Goal: Information Seeking & Learning: Learn about a topic

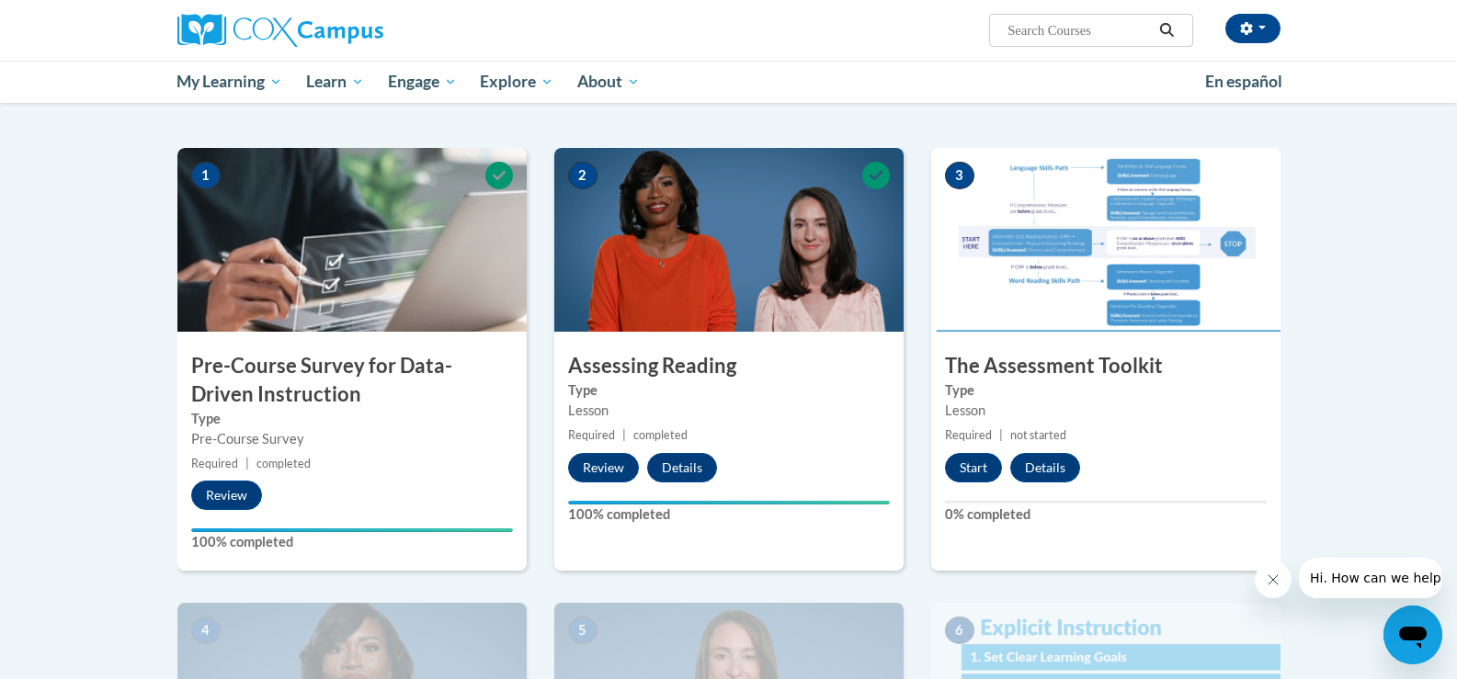
scroll to position [334, 0]
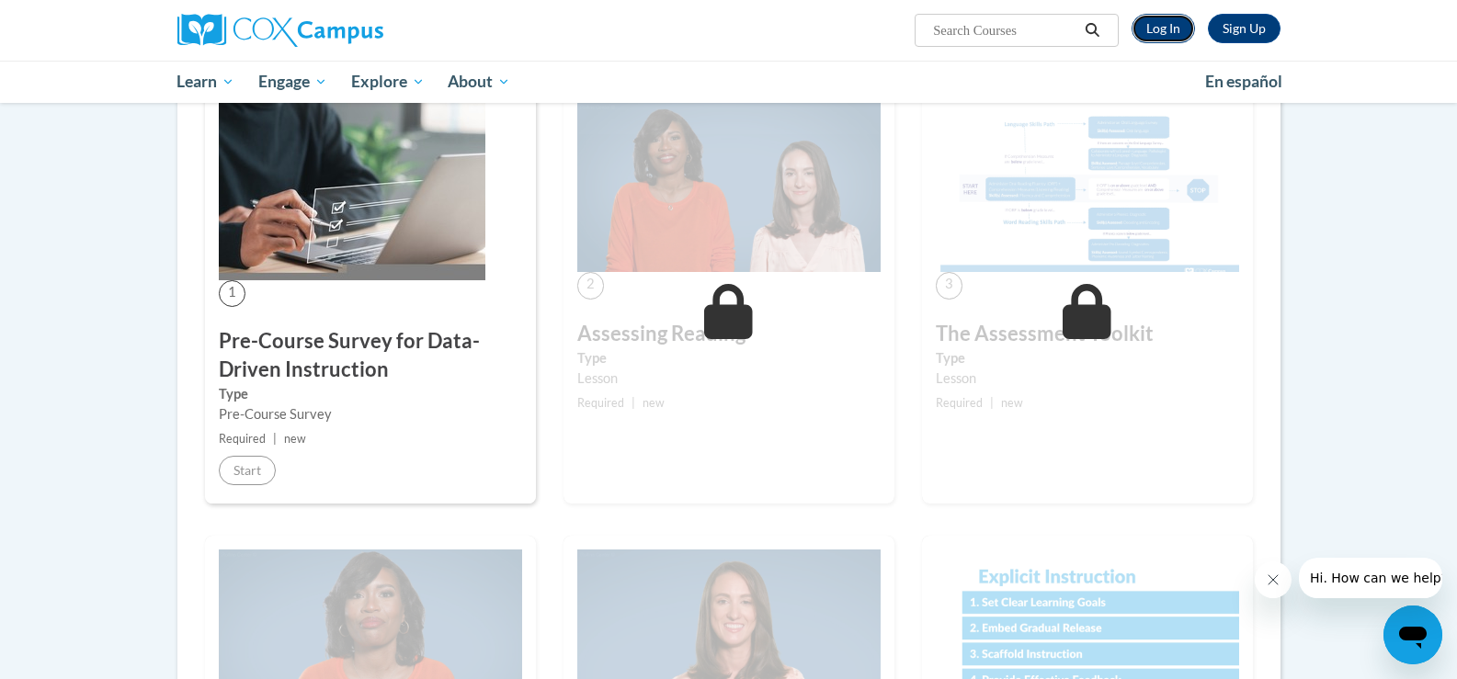
click at [1160, 30] on link "Log In" at bounding box center [1163, 28] width 63 height 29
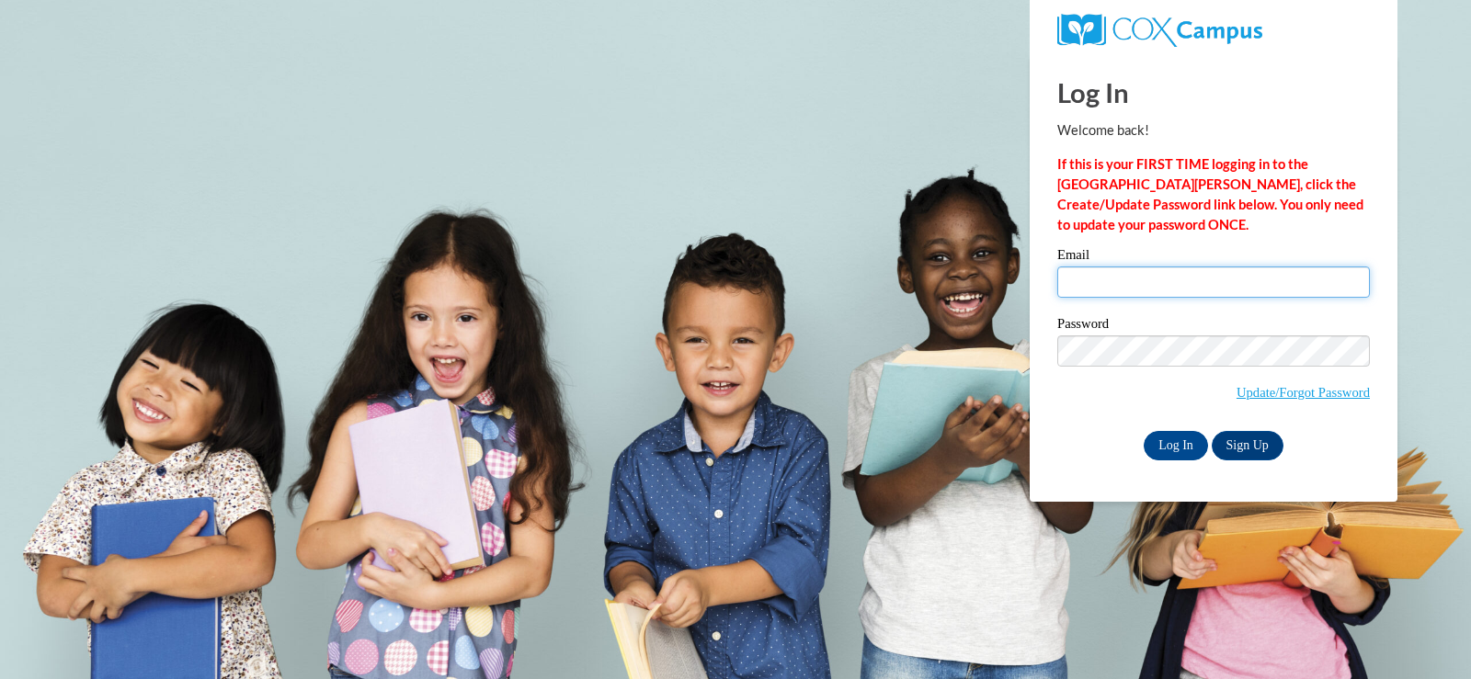
click at [1164, 275] on input "Email" at bounding box center [1213, 282] width 313 height 31
type input "e048907@muscogee.k12.ga.us"
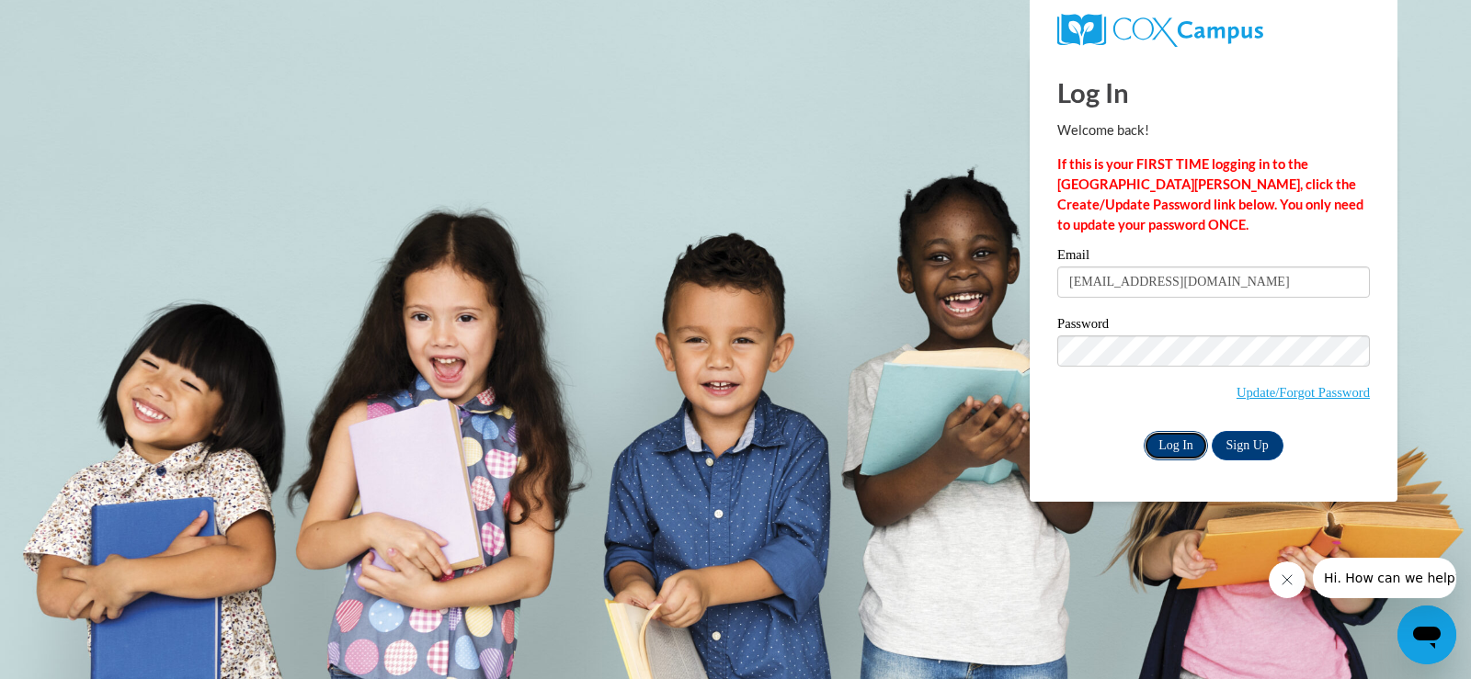
click at [1173, 449] on input "Log In" at bounding box center [1176, 445] width 64 height 29
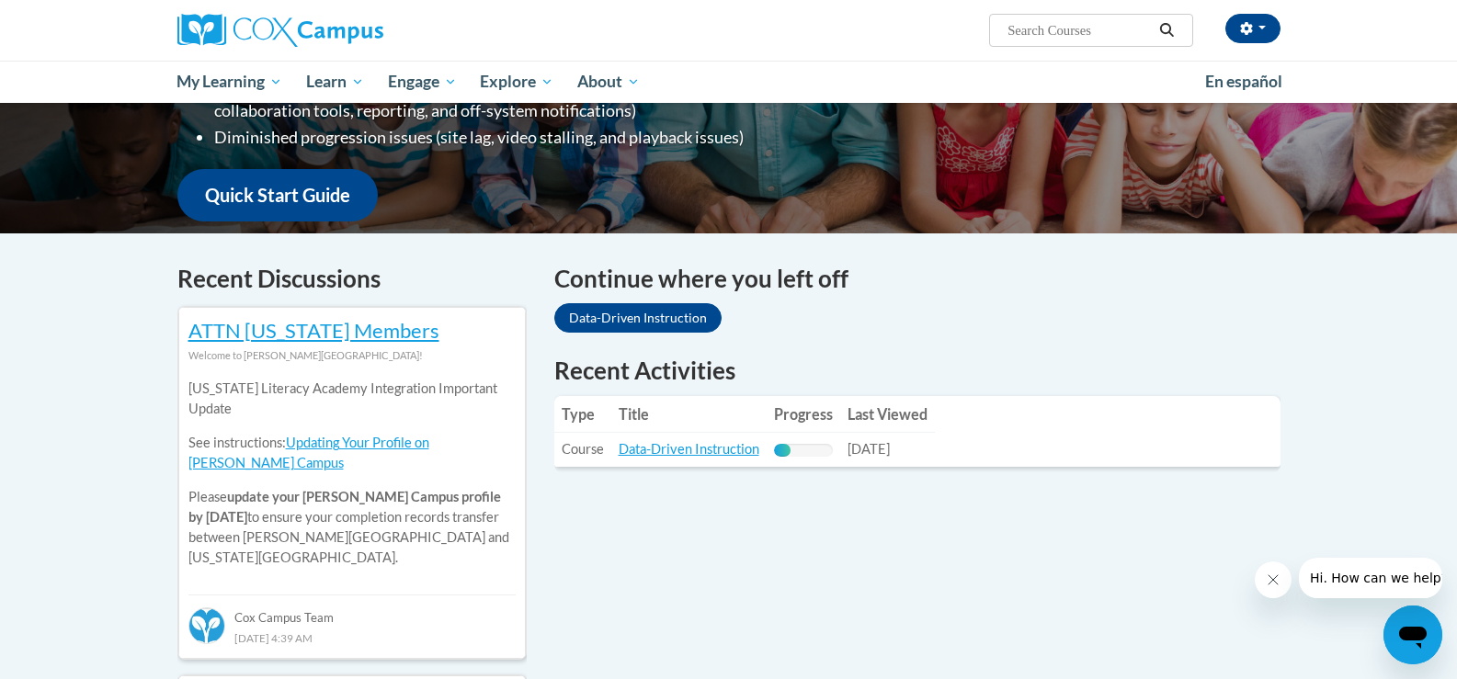
scroll to position [413, 0]
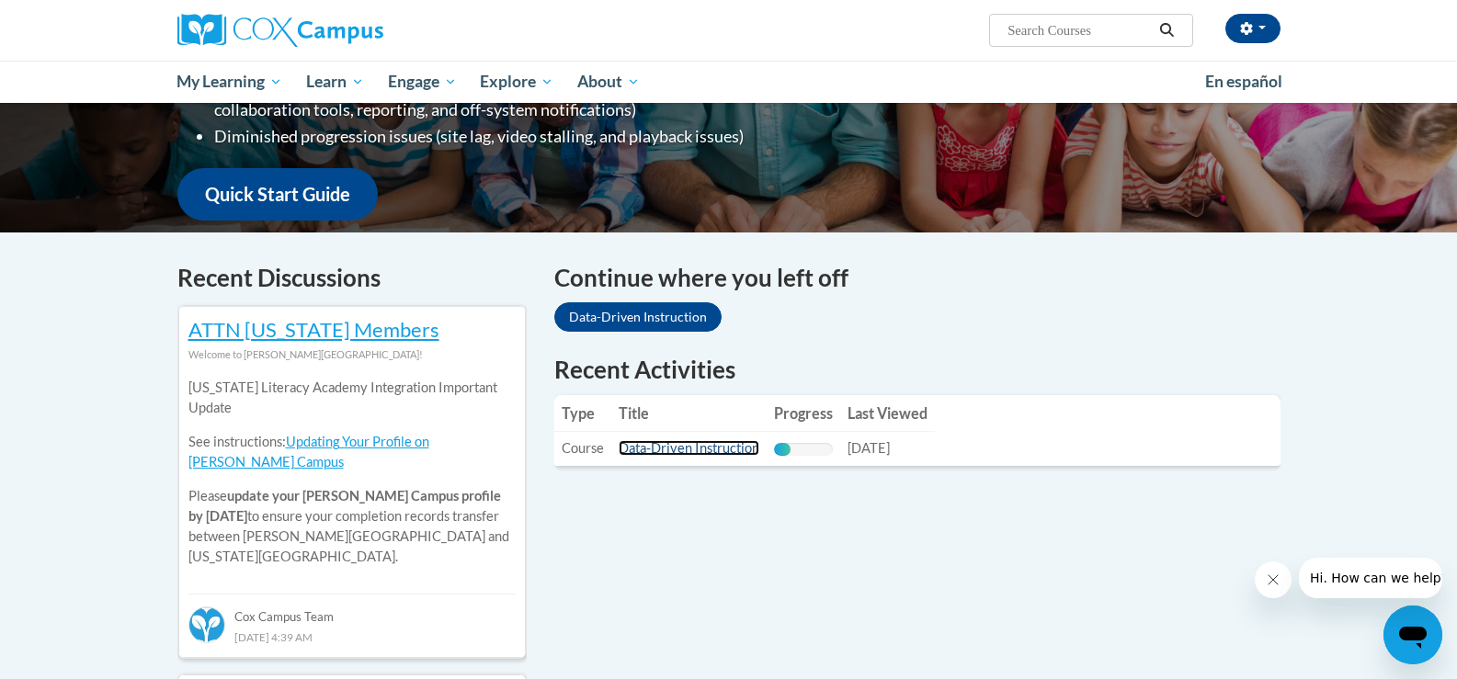
click at [671, 449] on link "Data-Driven Instruction" at bounding box center [689, 448] width 141 height 16
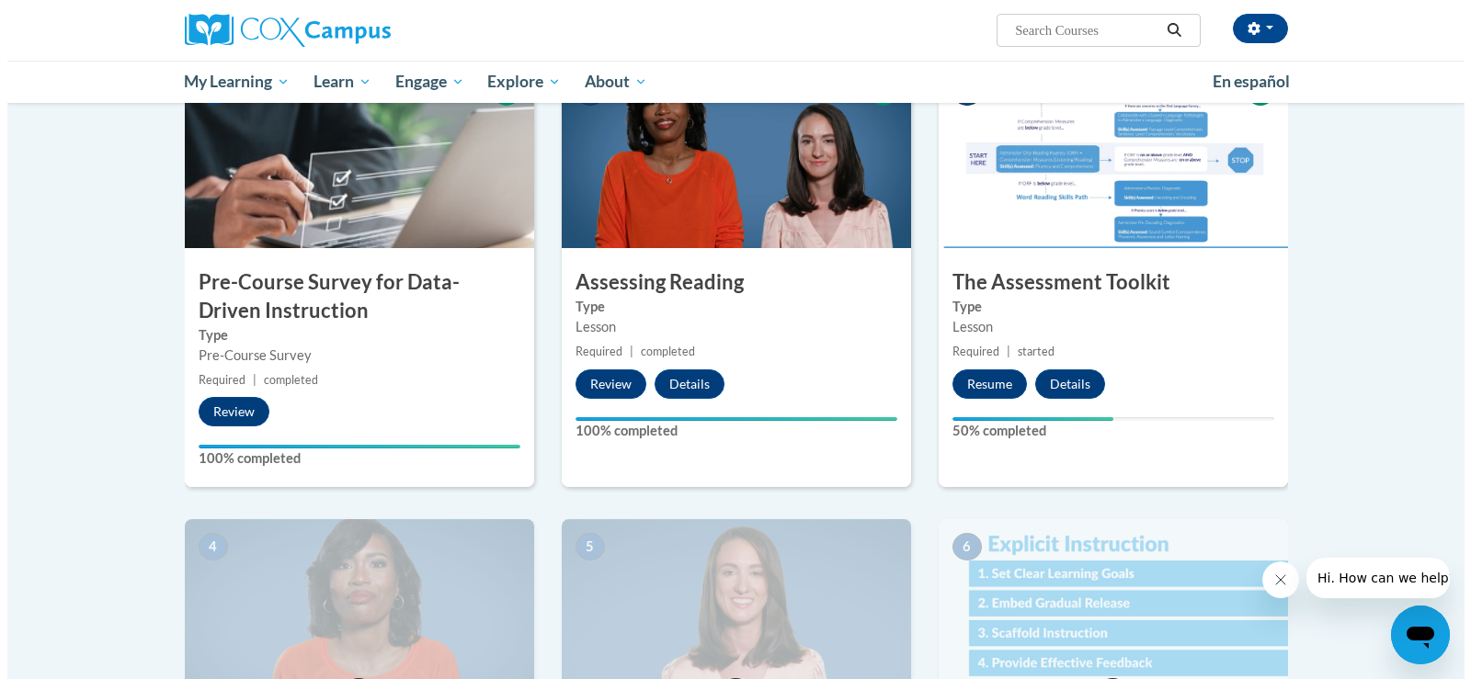
scroll to position [367, 0]
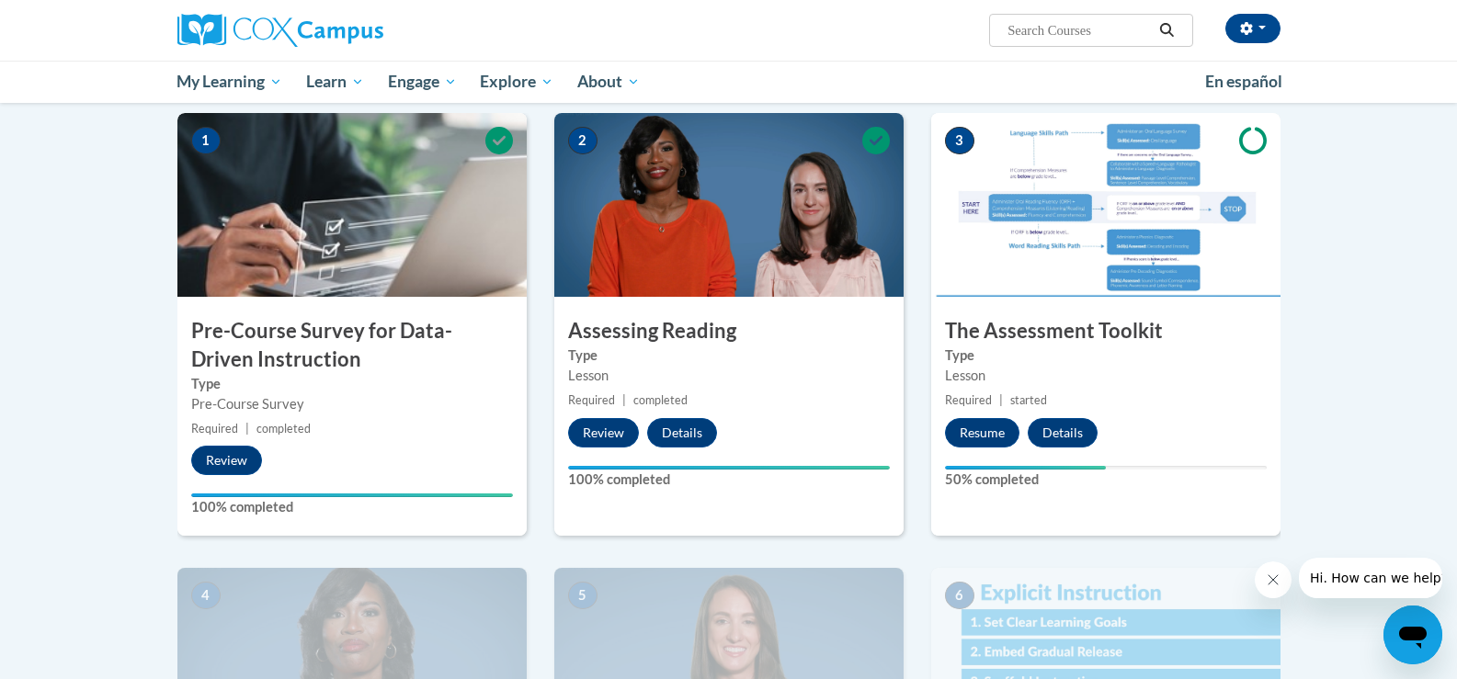
click at [1072, 265] on img at bounding box center [1105, 205] width 349 height 184
click at [992, 435] on button "Resume" at bounding box center [982, 432] width 74 height 29
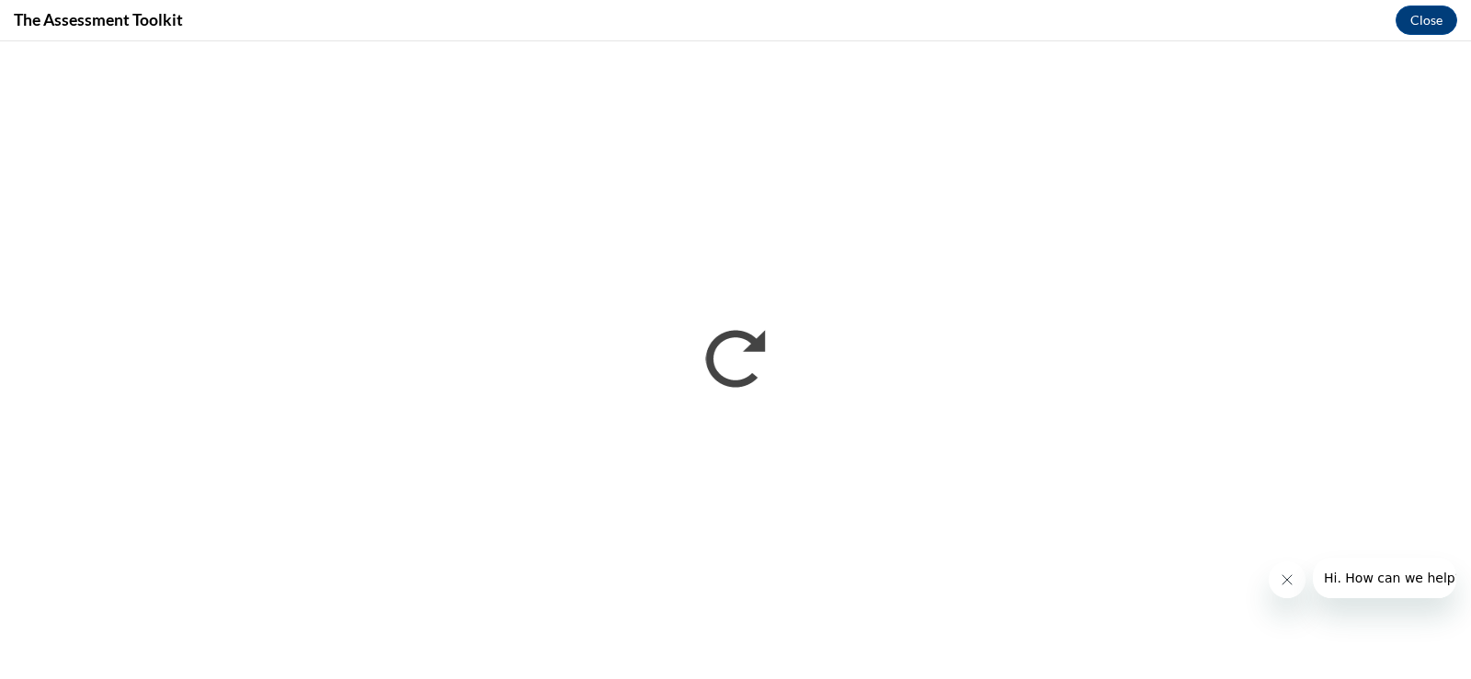
scroll to position [0, 0]
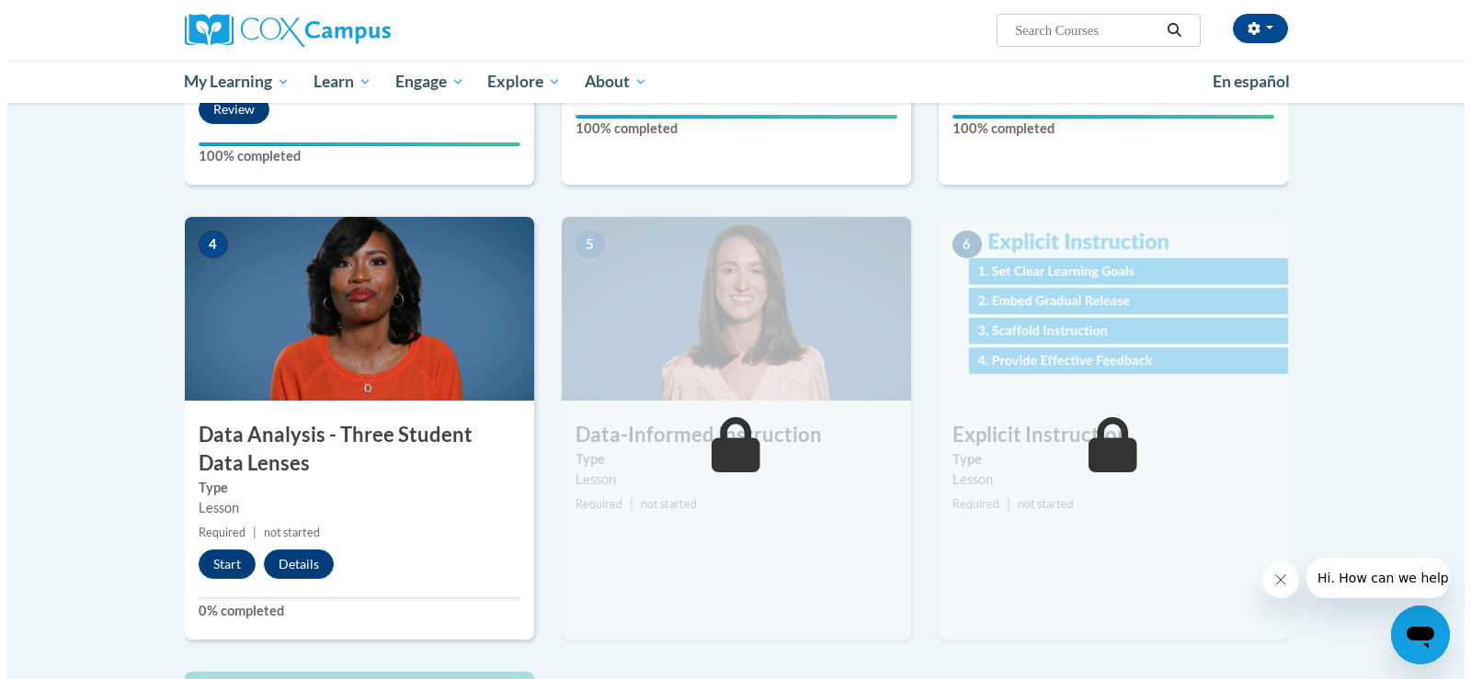
scroll to position [788, 0]
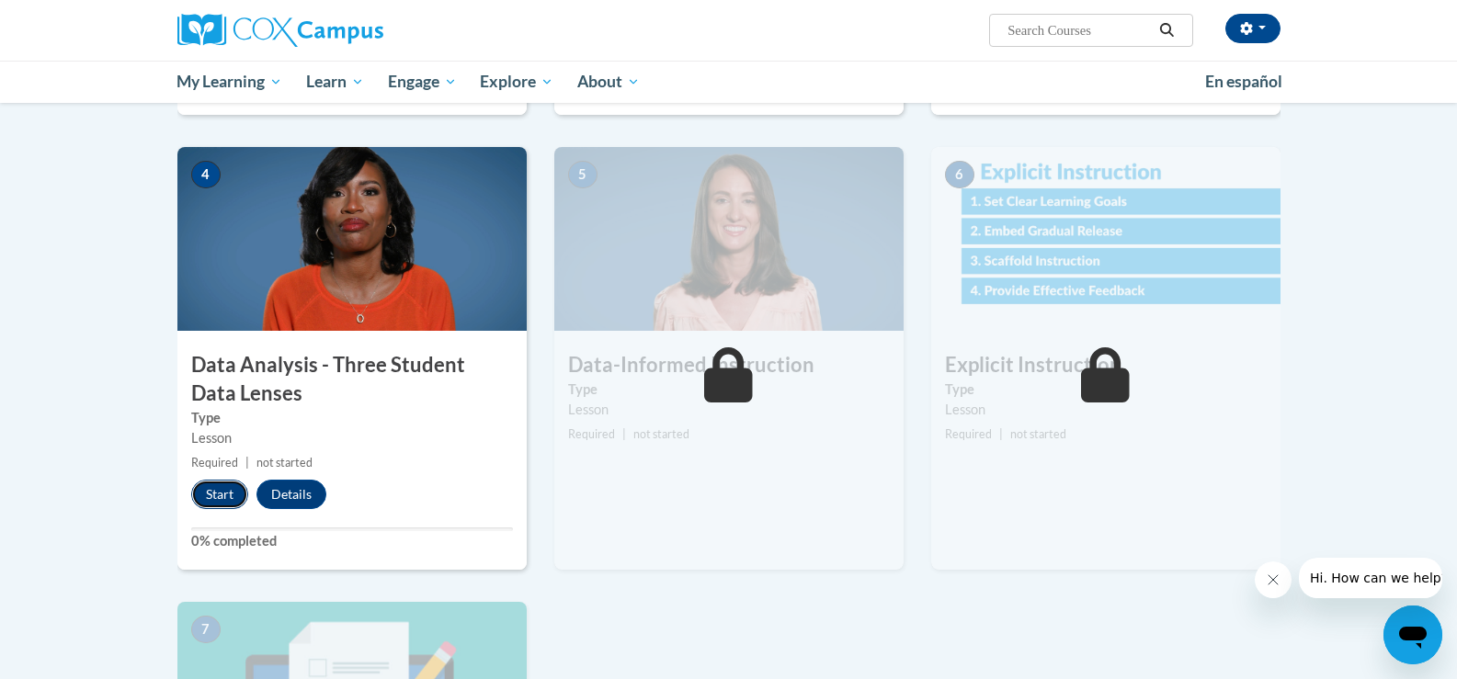
click at [209, 502] on button "Start" at bounding box center [219, 494] width 57 height 29
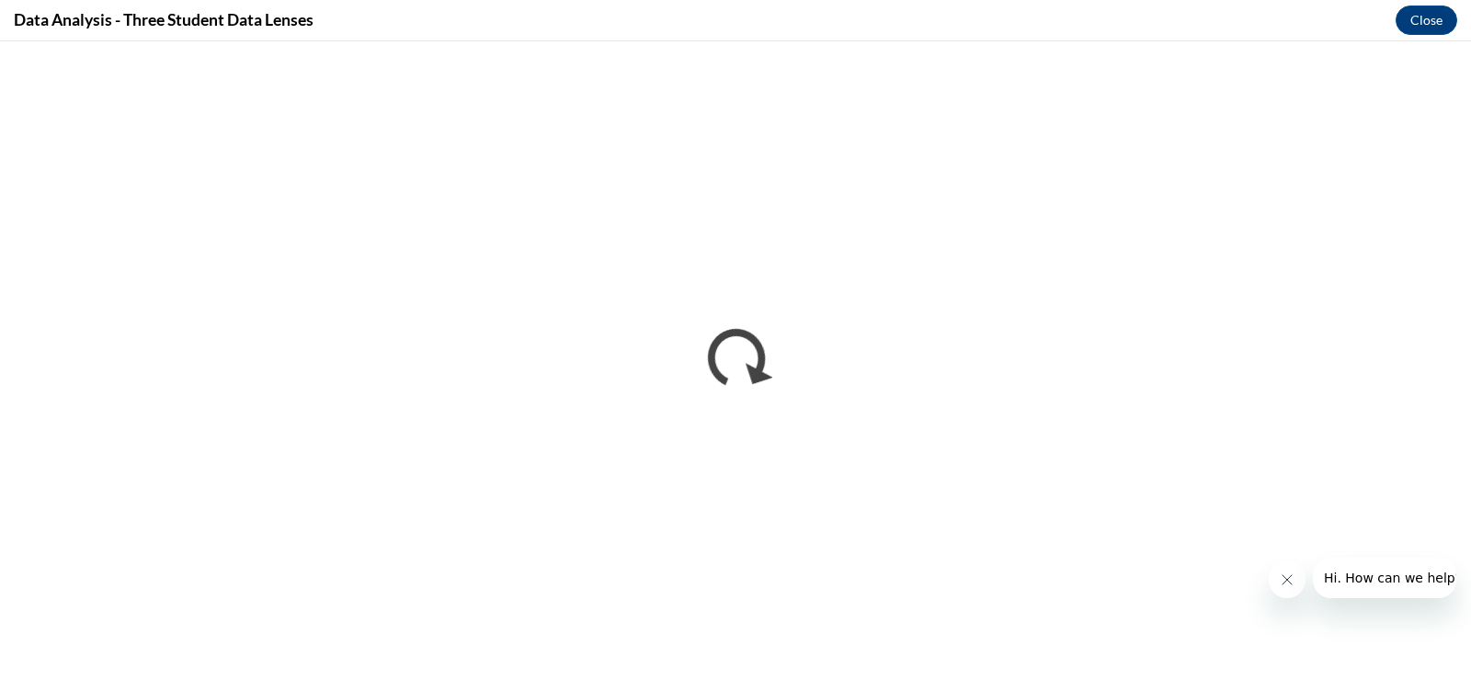
scroll to position [0, 0]
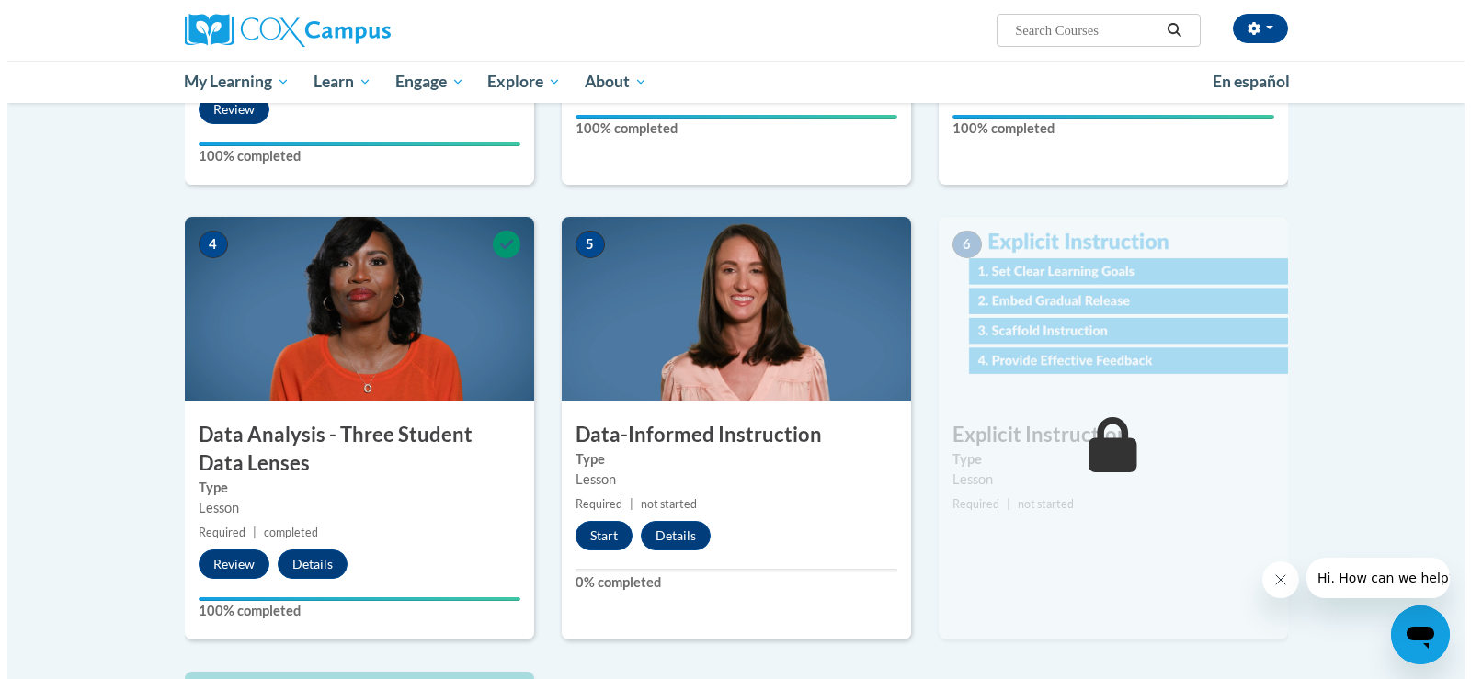
scroll to position [719, 0]
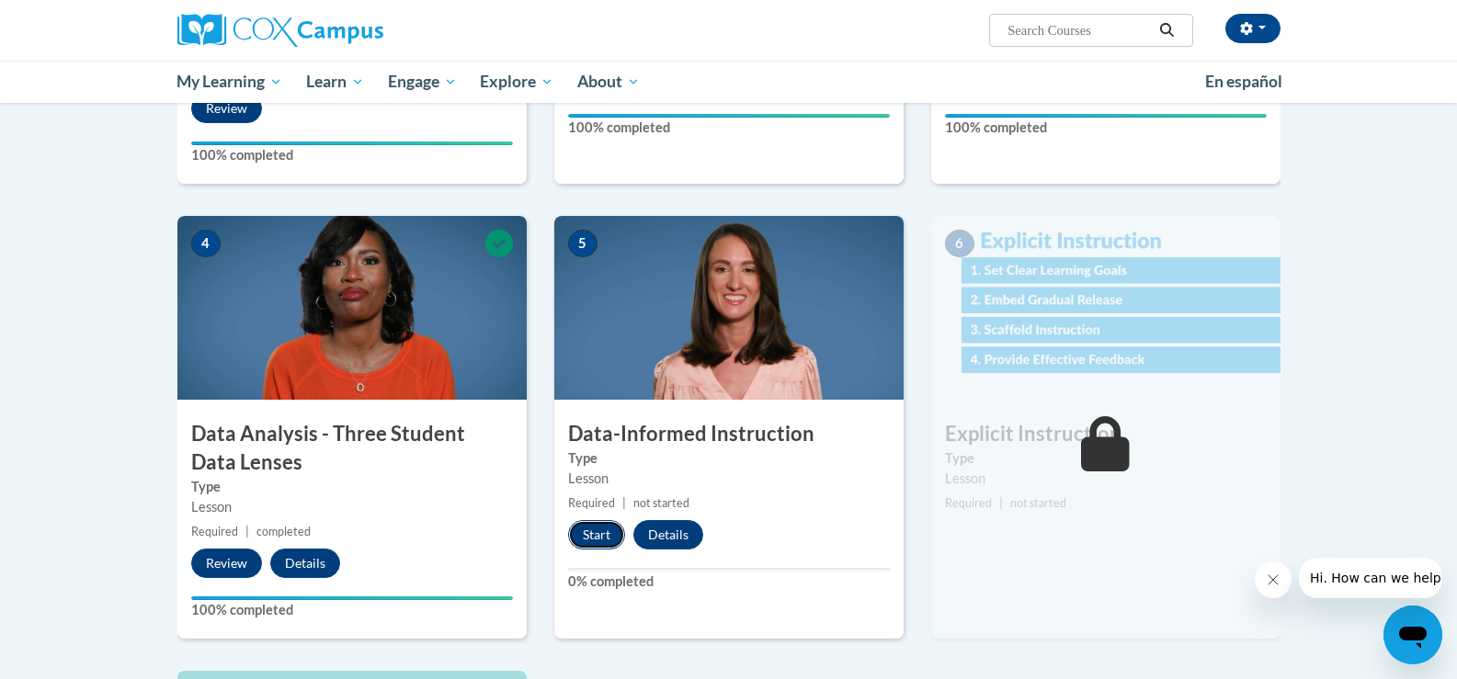
click at [582, 530] on button "Start" at bounding box center [596, 534] width 57 height 29
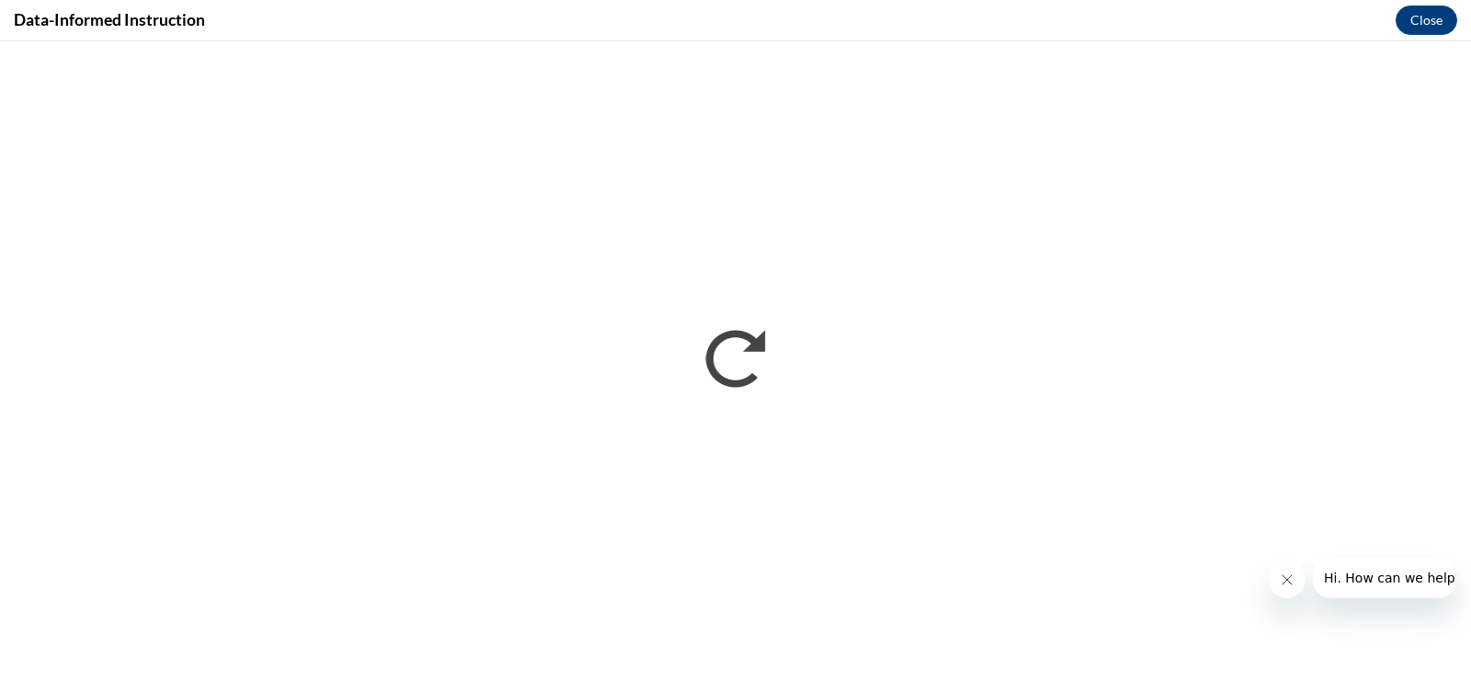
scroll to position [0, 0]
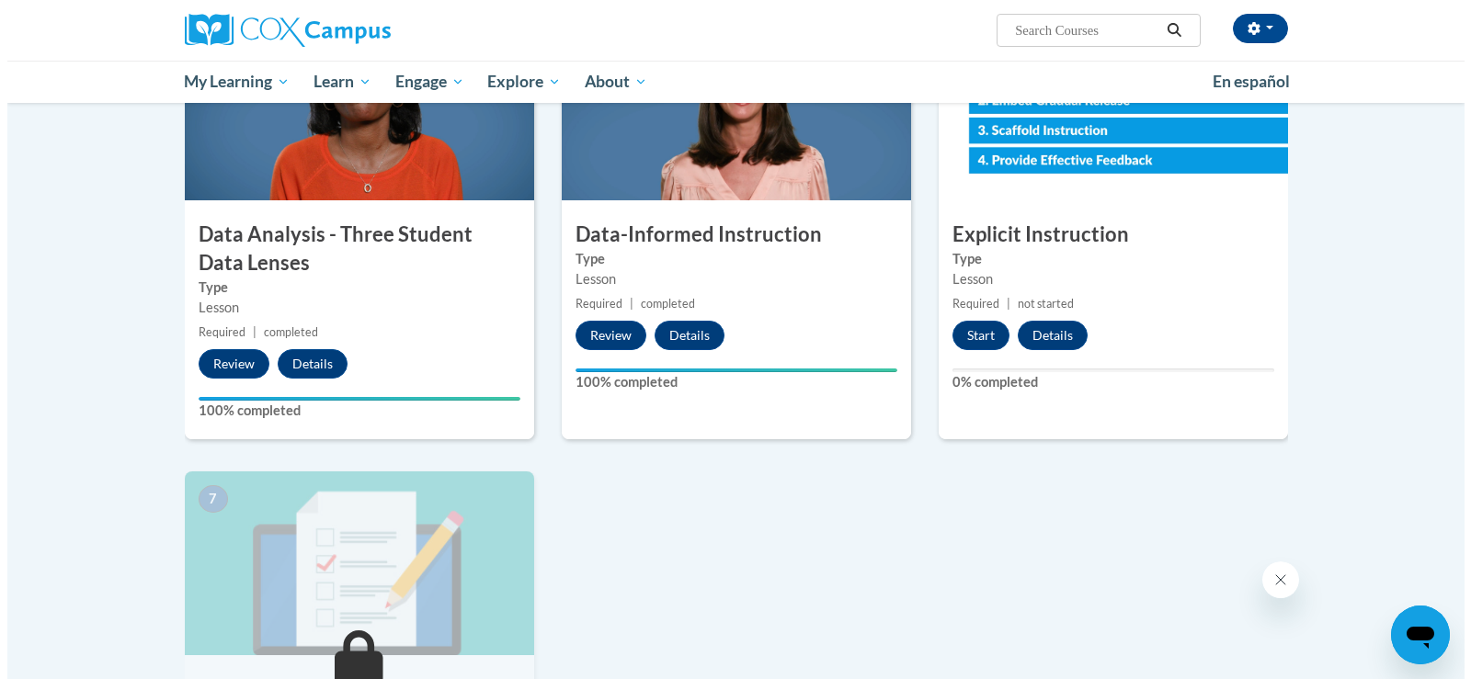
scroll to position [919, 0]
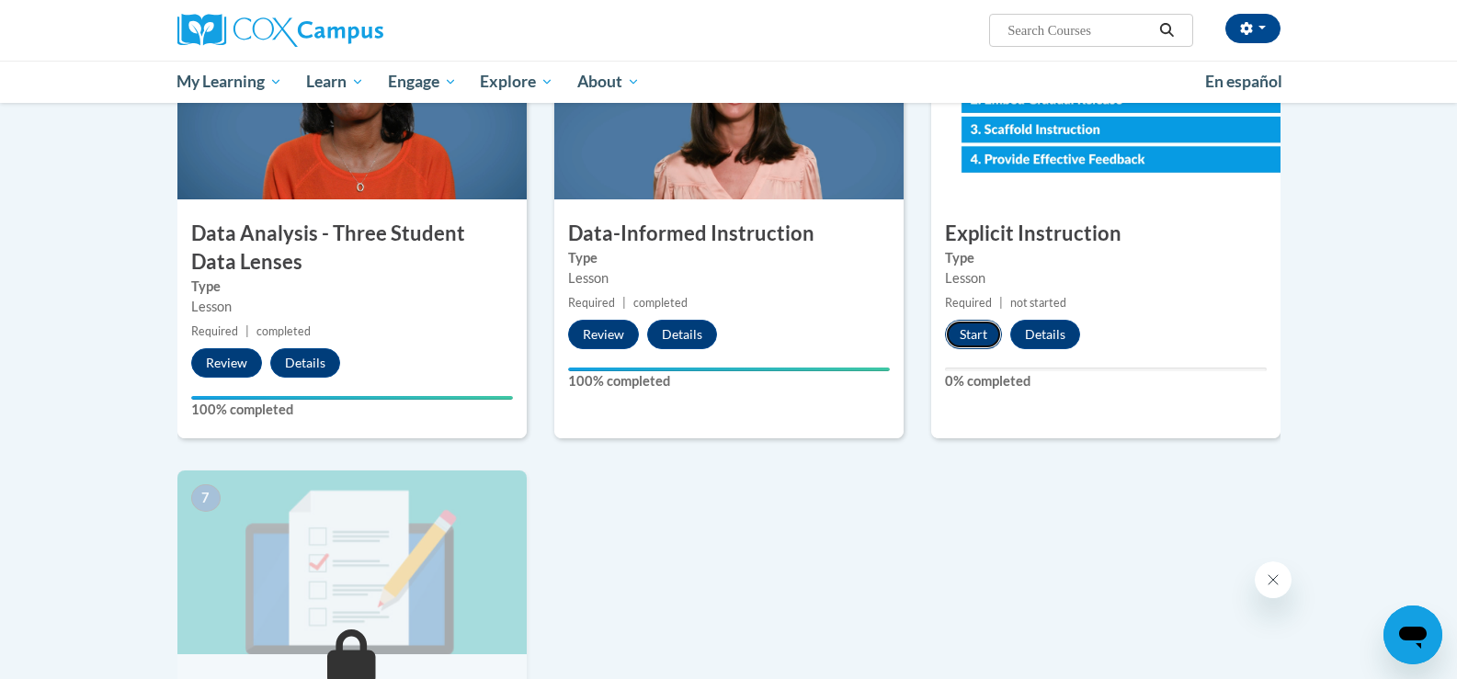
click at [962, 328] on button "Start" at bounding box center [973, 334] width 57 height 29
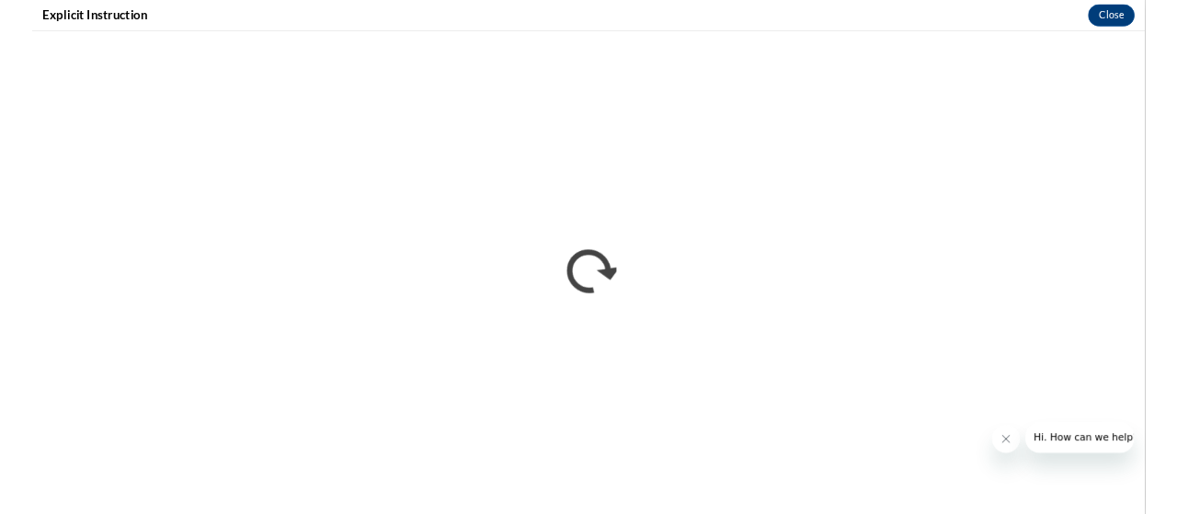
scroll to position [0, 0]
